Goal: Information Seeking & Learning: Learn about a topic

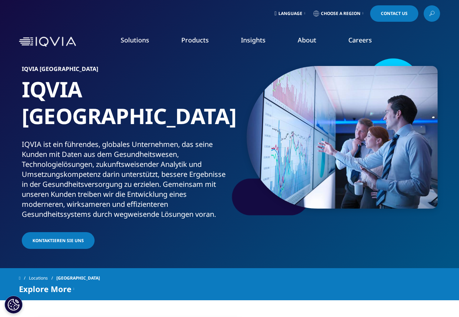
click at [284, 11] on span "Language" at bounding box center [290, 14] width 24 height 6
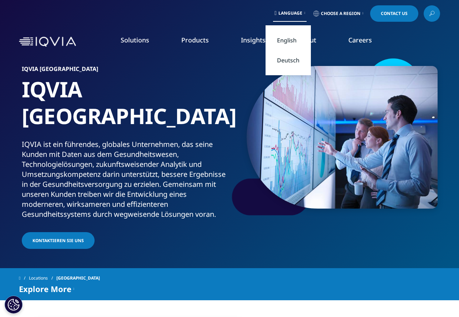
click at [280, 58] on link "Deutsch" at bounding box center [287, 60] width 45 height 20
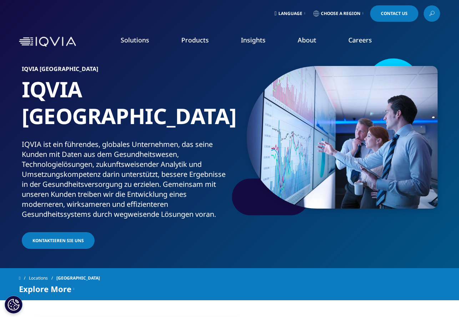
click at [298, 13] on link "Language" at bounding box center [290, 13] width 34 height 16
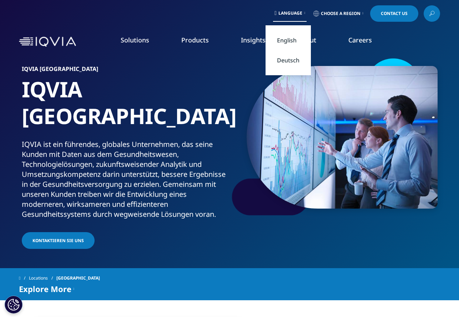
click at [284, 60] on link "Deutsch" at bounding box center [287, 60] width 45 height 20
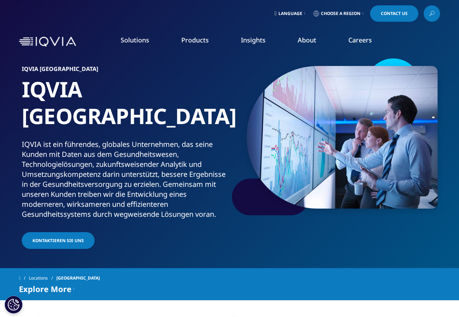
click at [296, 14] on span "Language" at bounding box center [290, 14] width 24 height 6
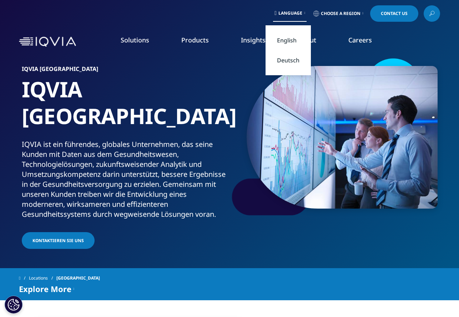
click at [281, 59] on link "Deutsch" at bounding box center [287, 60] width 45 height 20
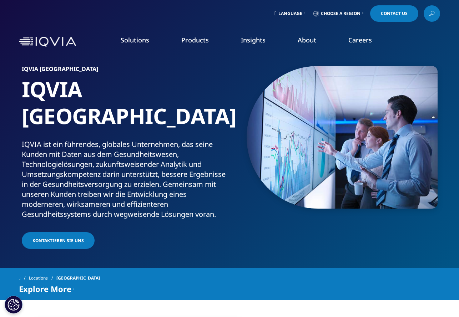
click at [350, 16] on link "Choose a Region" at bounding box center [338, 13] width 53 height 16
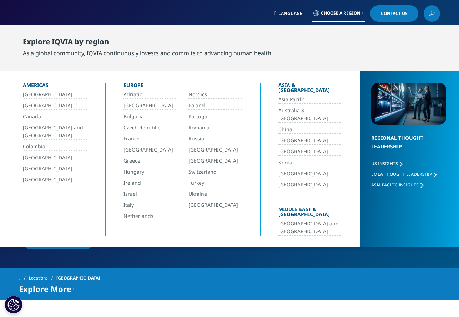
click at [192, 171] on link "Switzerland" at bounding box center [215, 172] width 54 height 8
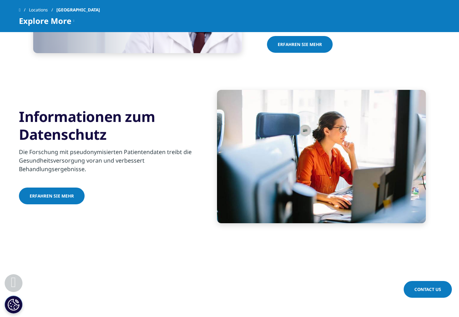
scroll to position [189, 0]
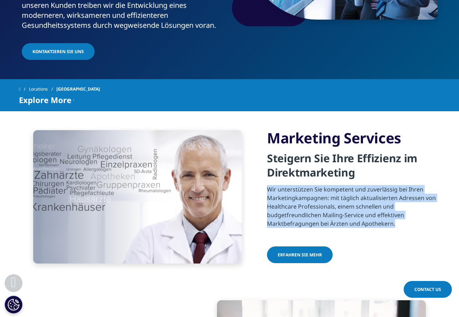
drag, startPoint x: 397, startPoint y: 198, endPoint x: 266, endPoint y: 166, distance: 134.9
click at [266, 166] on div "Marketing Services Steigern Sie Ihre Effizienz im Direktmarketing Wir unterstüt…" at bounding box center [229, 196] width 421 height 171
drag, startPoint x: 357, startPoint y: 147, endPoint x: 272, endPoint y: 113, distance: 91.5
click at [272, 129] on div "Marketing Services Steigern Sie Ihre Effizienz im Direktmarketing Wir unterstüt…" at bounding box center [353, 197] width 173 height 136
click at [355, 151] on h4 "Steigern Sie Ihre Effizienz im Direktmarketing" at bounding box center [353, 168] width 173 height 34
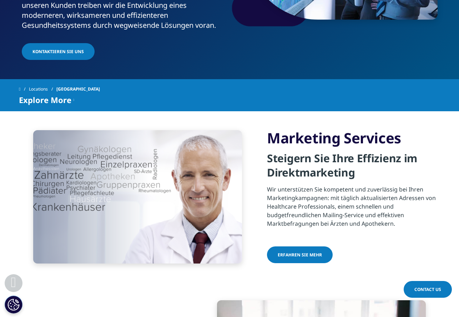
drag, startPoint x: 355, startPoint y: 145, endPoint x: 267, endPoint y: 110, distance: 94.9
click at [267, 129] on div "Marketing Services Steigern Sie Ihre Effizienz im Direktmarketing Wir unterstüt…" at bounding box center [353, 197] width 173 height 136
click at [352, 151] on h4 "Steigern Sie Ihre Effizienz im Direktmarketing" at bounding box center [353, 168] width 173 height 34
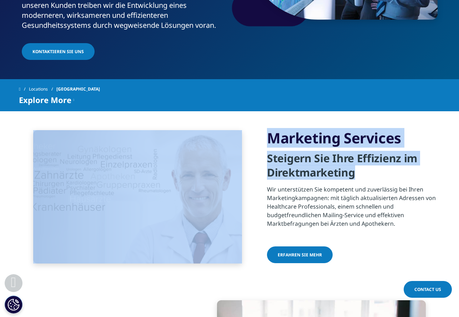
drag, startPoint x: 355, startPoint y: 147, endPoint x: 249, endPoint y: 108, distance: 113.0
click at [249, 111] on div "Marketing Services Steigern Sie Ihre Effizienz im Direktmarketing Wir unterstüt…" at bounding box center [229, 196] width 421 height 171
click at [327, 151] on h4 "Steigern Sie Ihre Effizienz im Direktmarketing" at bounding box center [353, 168] width 173 height 34
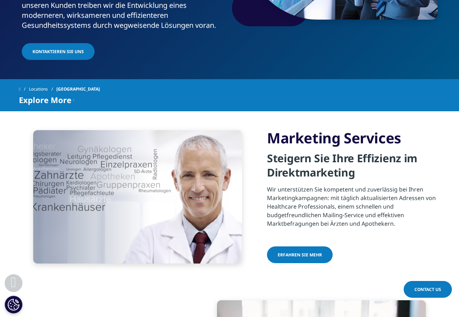
drag, startPoint x: 353, startPoint y: 146, endPoint x: 269, endPoint y: 115, distance: 90.5
click at [269, 129] on div "Marketing Services Steigern Sie Ihre Effizienz im Direktmarketing Wir unterstüt…" at bounding box center [353, 197] width 173 height 136
click at [353, 151] on h4 "Steigern Sie Ihre Effizienz im Direktmarketing" at bounding box center [353, 168] width 173 height 34
drag, startPoint x: 353, startPoint y: 149, endPoint x: 272, endPoint y: 112, distance: 89.4
click at [272, 129] on div "Marketing Services Steigern Sie Ihre Effizienz im Direktmarketing Wir unterstüt…" at bounding box center [353, 197] width 173 height 136
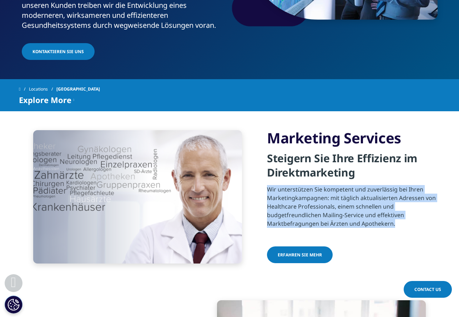
drag, startPoint x: 396, startPoint y: 198, endPoint x: 268, endPoint y: 160, distance: 133.7
click at [268, 185] on p "Wir unterstützen Sie kompetent und zuverlässig bei Ihren Marketingkampagnen: mi…" at bounding box center [353, 208] width 173 height 47
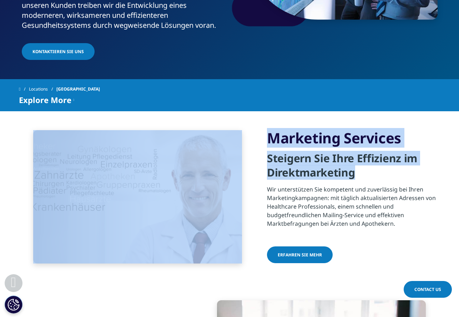
drag, startPoint x: 357, startPoint y: 145, endPoint x: 248, endPoint y: 89, distance: 123.3
click at [248, 111] on div "Marketing Services Steigern Sie Ihre Effizienz im Direktmarketing Wir unterstüt…" at bounding box center [229, 196] width 421 height 171
click at [326, 151] on h4 "Steigern Sie Ihre Effizienz im Direktmarketing" at bounding box center [353, 168] width 173 height 34
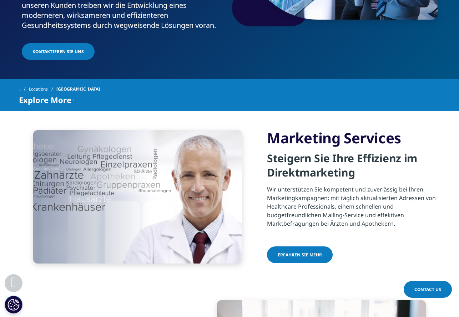
drag, startPoint x: 357, startPoint y: 146, endPoint x: 269, endPoint y: 113, distance: 94.0
click at [269, 129] on div "Marketing Services Steigern Sie Ihre Effizienz im Direktmarketing Wir unterstüt…" at bounding box center [353, 197] width 173 height 136
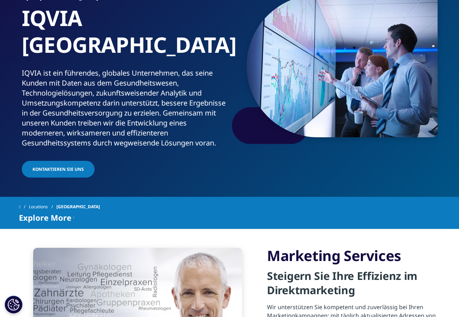
scroll to position [107, 0]
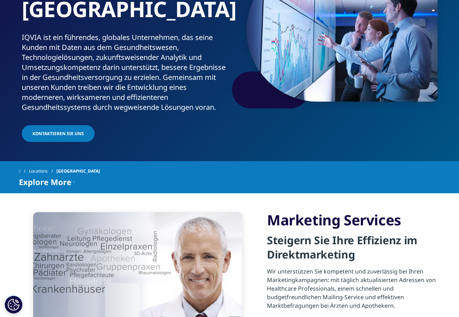
click at [311, 211] on h3 "Marketing Services" at bounding box center [353, 220] width 173 height 18
click at [402, 211] on h3 "Marketing Services" at bounding box center [353, 220] width 173 height 18
drag, startPoint x: 399, startPoint y: 194, endPoint x: 249, endPoint y: 195, distance: 149.8
click at [249, 195] on div "Marketing Services Steigern Sie Ihre Effizienz im Direktmarketing Wir unterstüt…" at bounding box center [229, 278] width 421 height 171
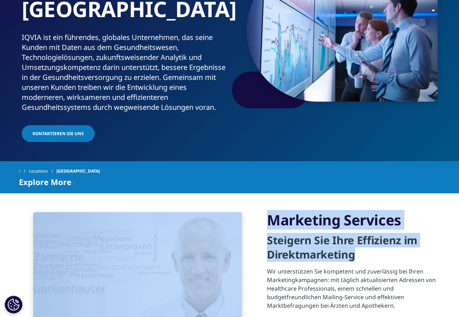
drag, startPoint x: 354, startPoint y: 230, endPoint x: 251, endPoint y: 215, distance: 103.4
click at [251, 215] on div "Marketing Services Steigern Sie Ihre Effizienz im Direktmarketing Wir unterstüt…" at bounding box center [229, 278] width 421 height 171
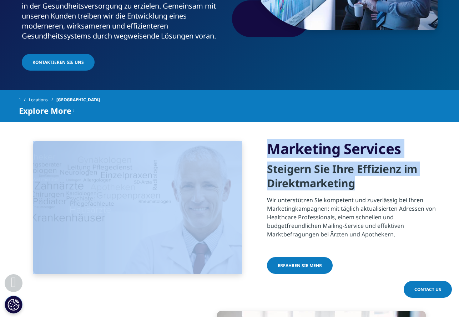
scroll to position [0, 0]
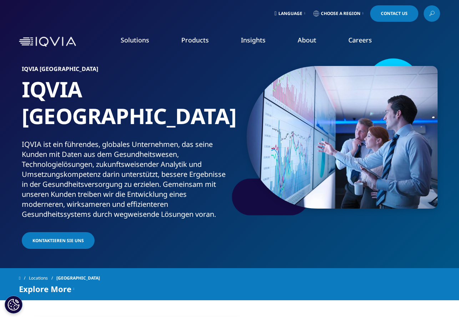
click at [278, 14] on span "Language" at bounding box center [290, 14] width 24 height 6
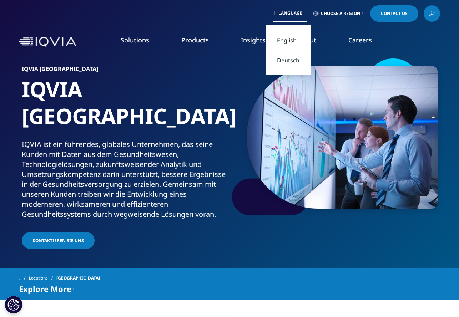
click at [286, 61] on link "Deutsch" at bounding box center [287, 60] width 45 height 20
click at [277, 58] on link "Deutsch" at bounding box center [287, 60] width 45 height 20
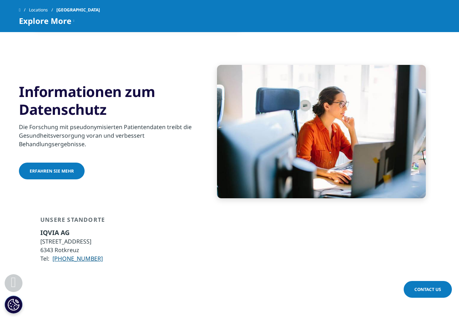
scroll to position [214, 0]
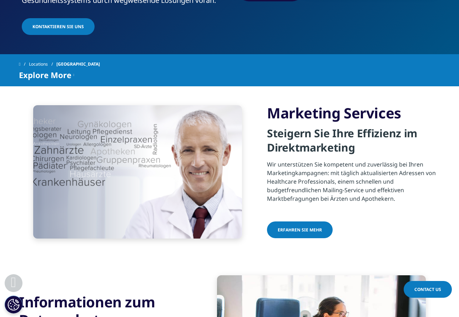
click at [286, 227] on span "Erfahren Sie mehr" at bounding box center [300, 230] width 44 height 6
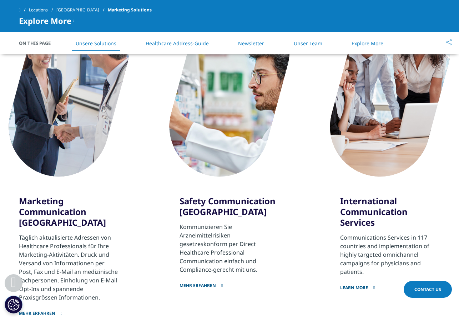
scroll to position [428, 0]
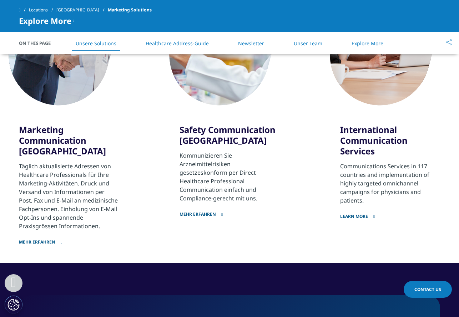
click at [40, 240] on link "Mehr erfahren" at bounding box center [69, 237] width 100 height 15
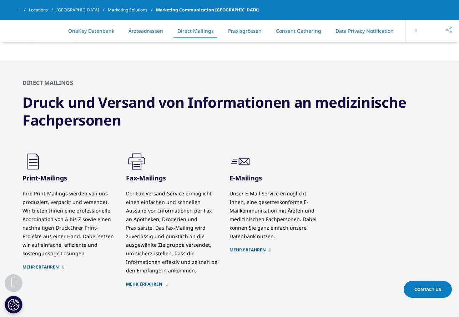
scroll to position [642, 0]
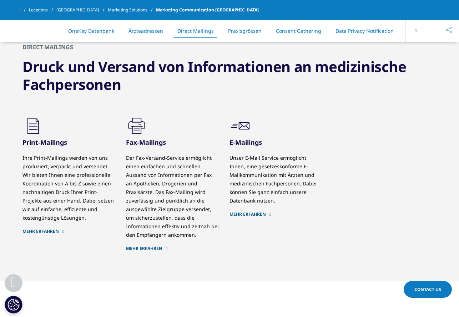
click at [45, 229] on link "Mehr erfahren" at bounding box center [68, 232] width 93 height 6
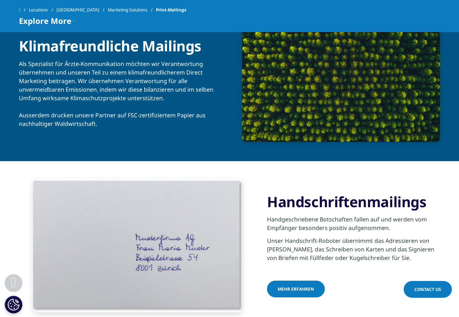
scroll to position [785, 0]
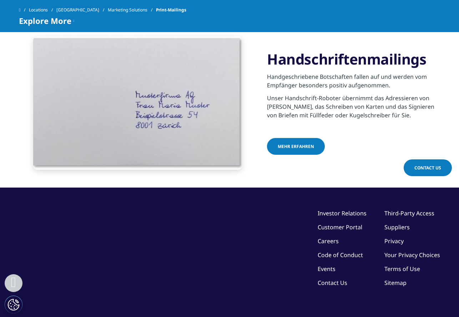
click at [287, 143] on span "Mehr erfahren" at bounding box center [296, 146] width 36 height 6
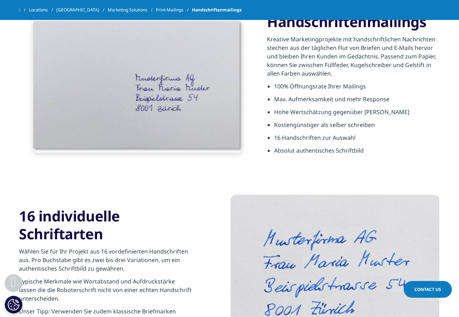
scroll to position [428, 0]
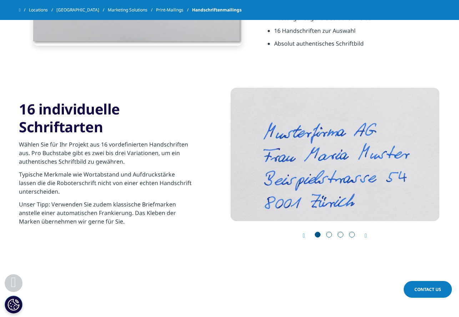
click at [365, 235] on icon "Next slide" at bounding box center [366, 236] width 2 height 6
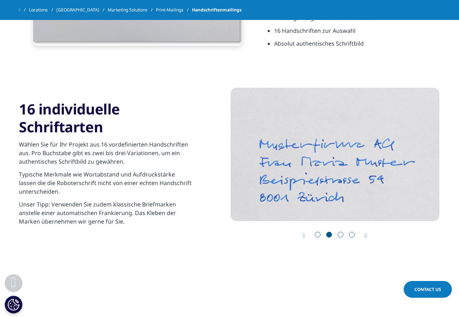
click at [365, 235] on icon "Next slide" at bounding box center [366, 236] width 2 height 6
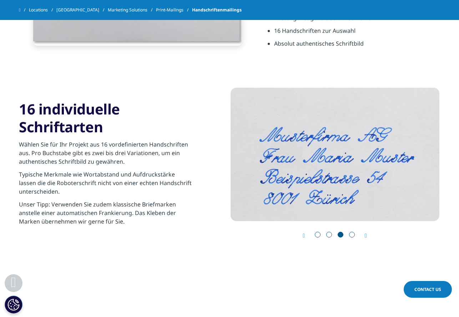
click at [365, 235] on icon "Next slide" at bounding box center [366, 236] width 2 height 6
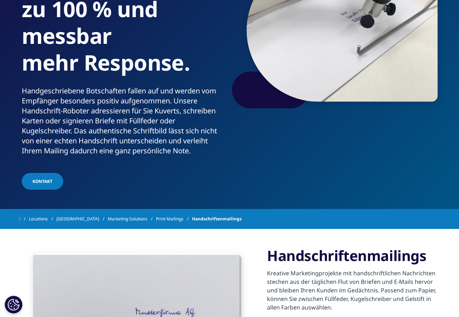
scroll to position [0, 0]
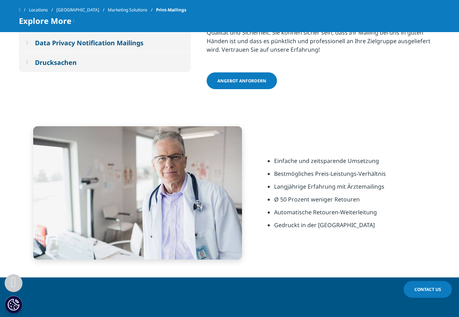
scroll to position [214, 0]
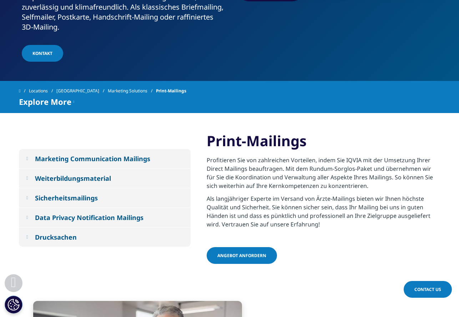
click at [28, 156] on em at bounding box center [27, 158] width 2 height 5
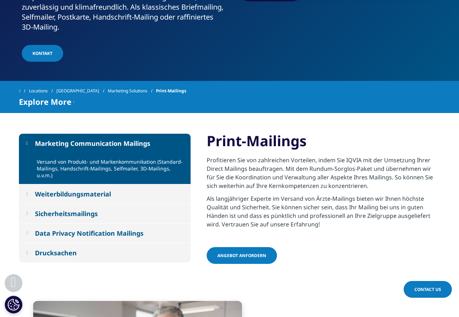
click at [27, 250] on em at bounding box center [27, 252] width 2 height 5
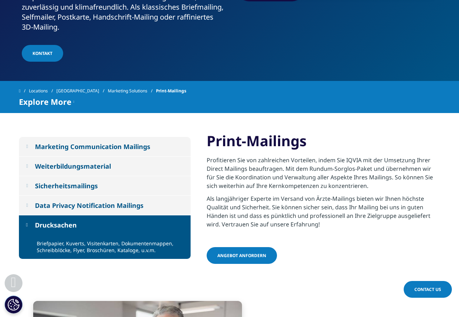
click at [96, 240] on div "Briefpapier, Kuverts, Visitenkarten, Dokumentenmappen, Schreibblöcke, Flyer, Br…" at bounding box center [111, 247] width 148 height 14
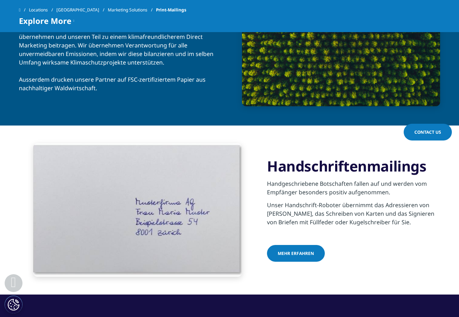
scroll to position [828, 0]
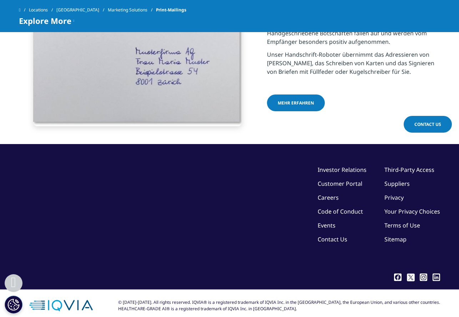
click at [294, 100] on span "Mehr erfahren" at bounding box center [296, 103] width 36 height 6
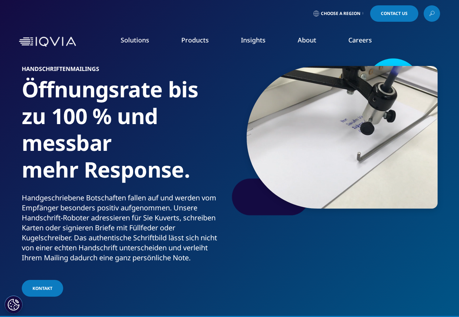
click at [343, 13] on span "Choose a Region" at bounding box center [341, 14] width 40 height 6
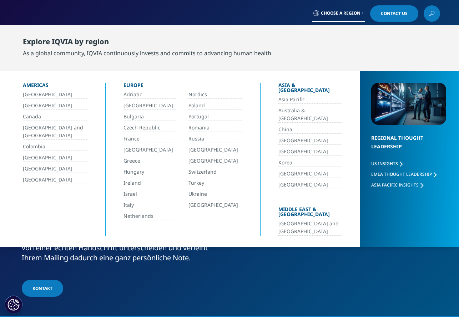
click at [199, 171] on link "Switzerland" at bounding box center [215, 172] width 54 height 8
